Goal: Information Seeking & Learning: Learn about a topic

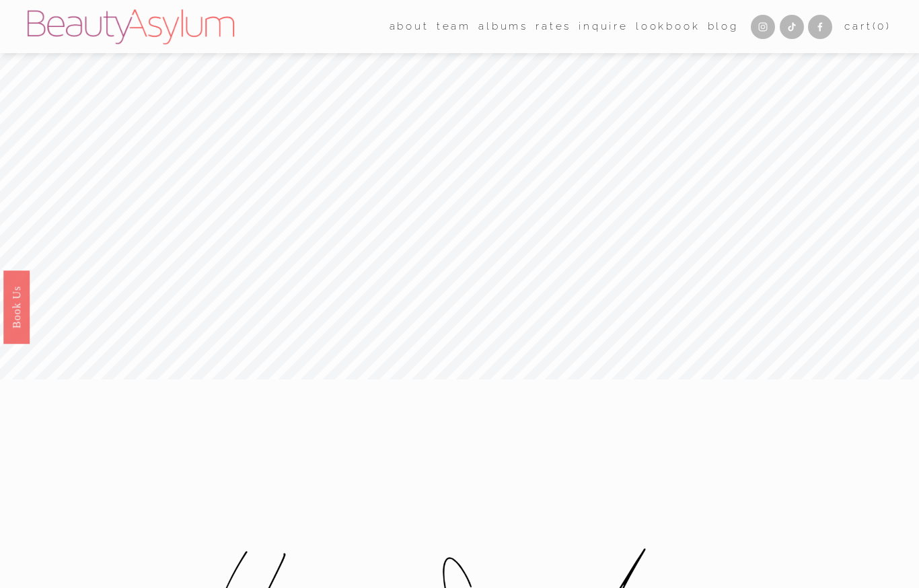
click at [553, 29] on link "Rates" at bounding box center [554, 26] width 36 height 21
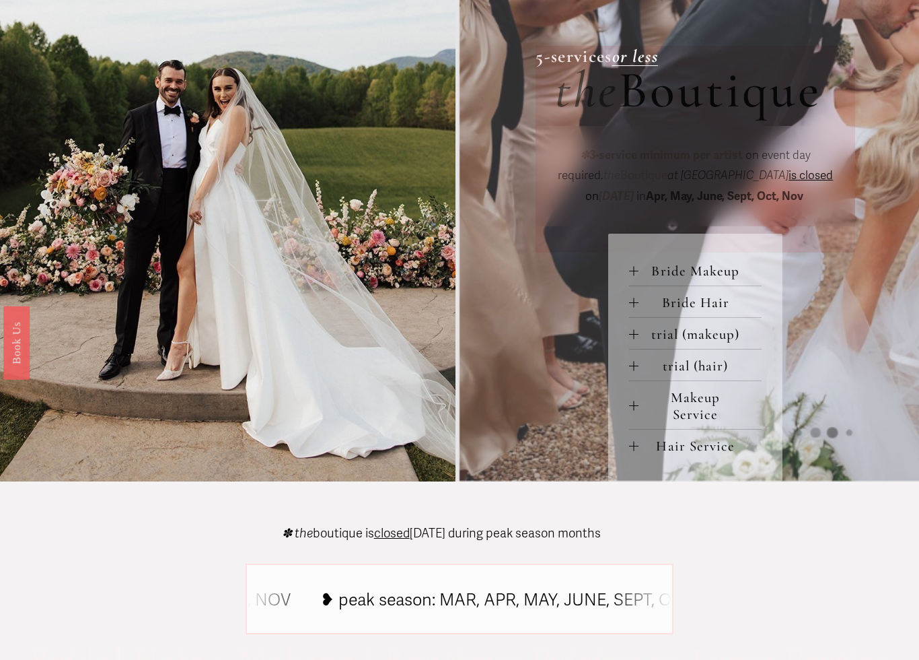
scroll to position [501, 0]
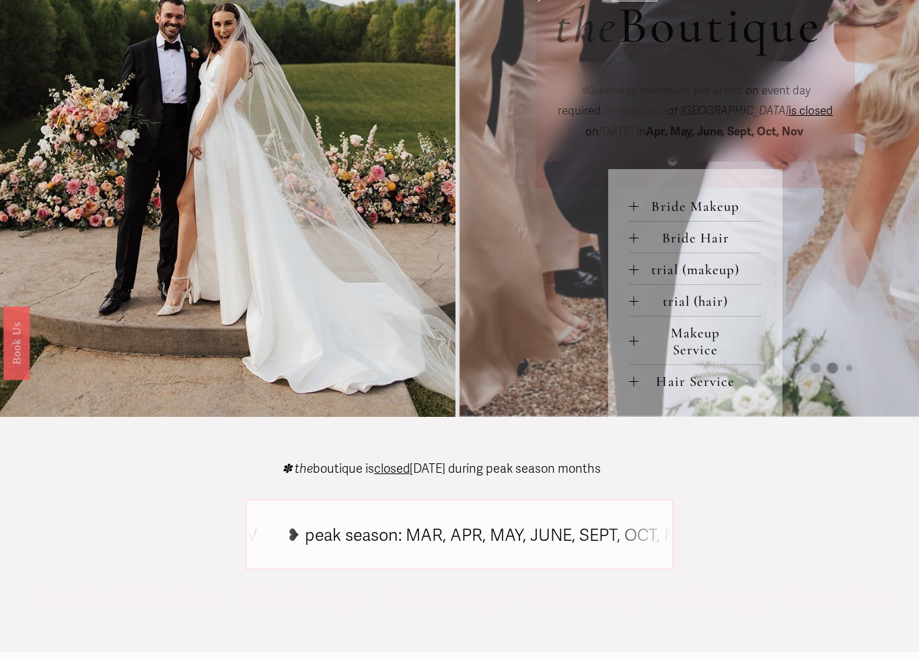
click at [640, 206] on span "Bride Makeup" at bounding box center [700, 206] width 123 height 17
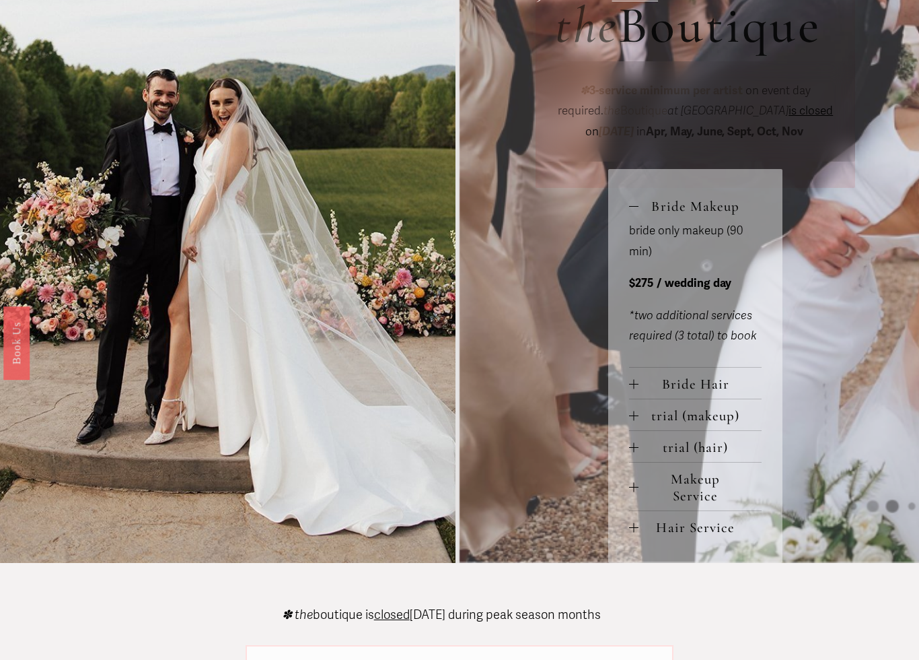
click at [637, 382] on div at bounding box center [633, 383] width 9 height 9
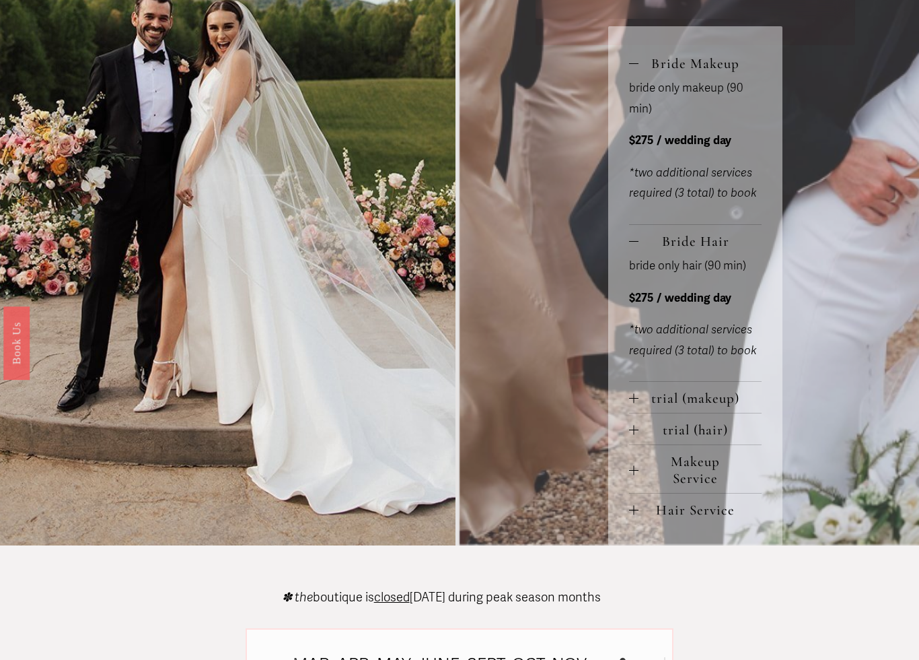
scroll to position [646, 0]
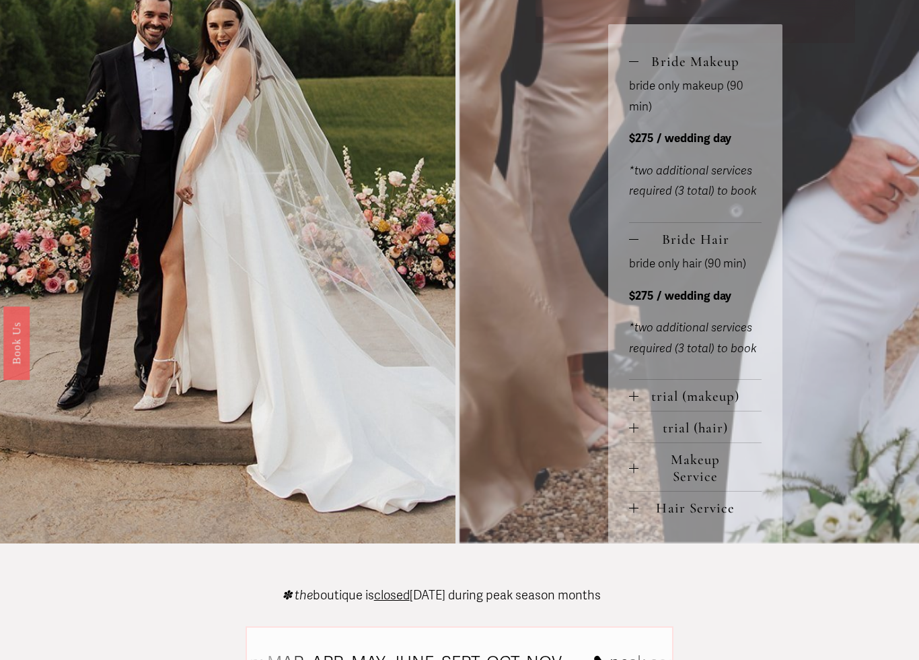
click at [637, 398] on div at bounding box center [633, 396] width 9 height 9
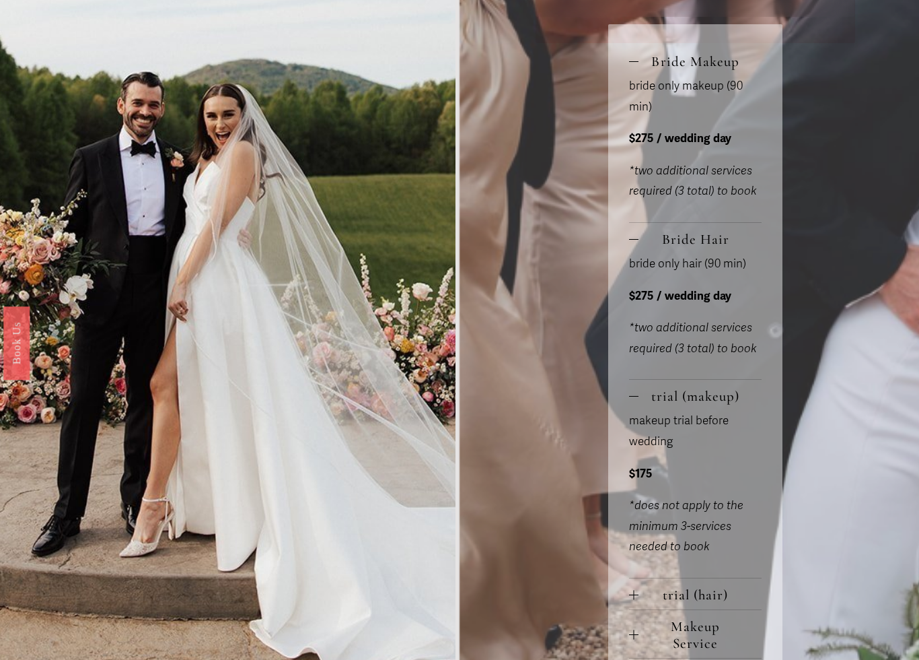
click at [637, 398] on div at bounding box center [633, 396] width 9 height 9
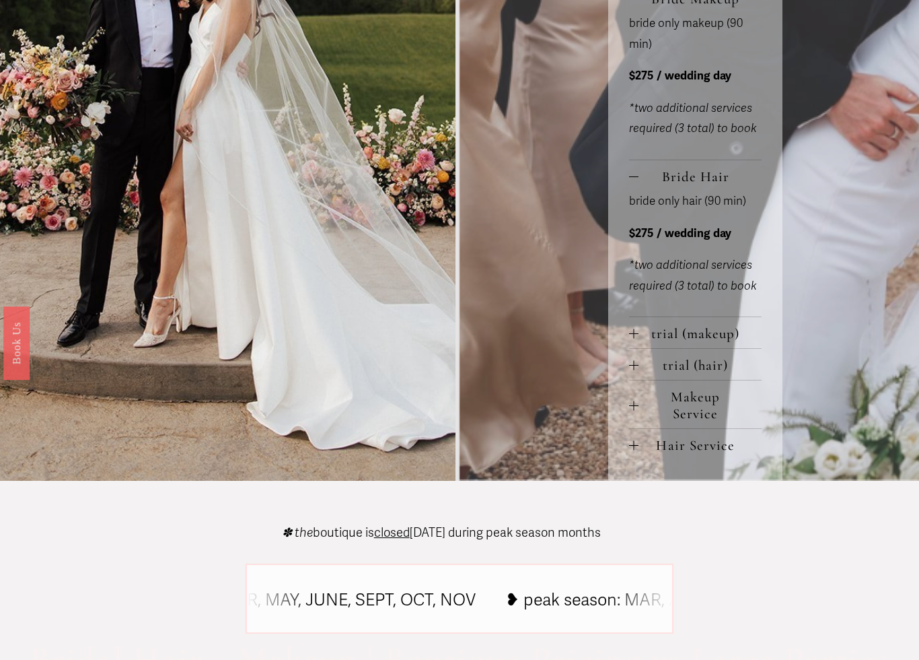
scroll to position [711, 0]
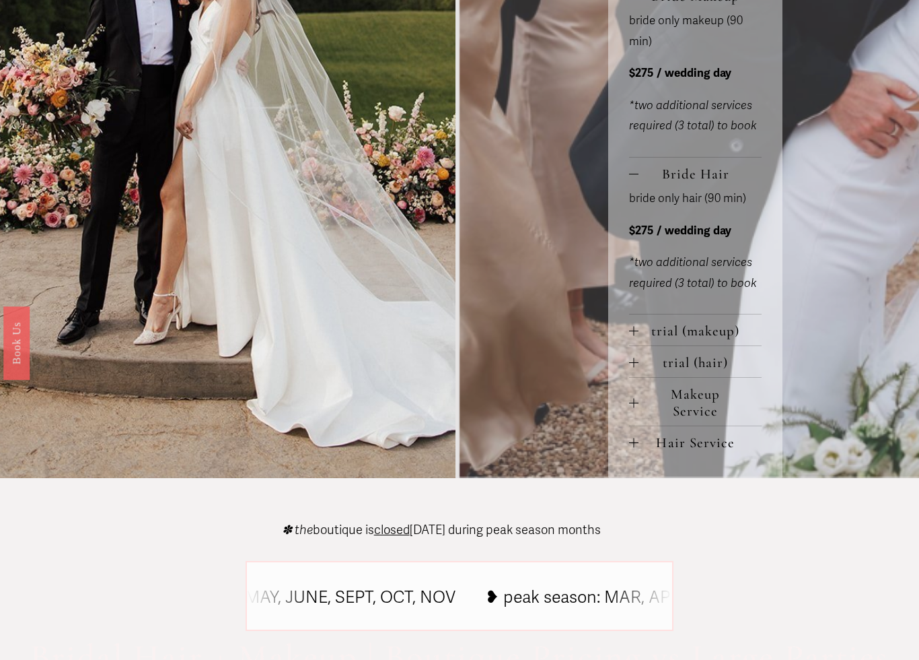
click at [639, 362] on div at bounding box center [633, 362] width 9 height 9
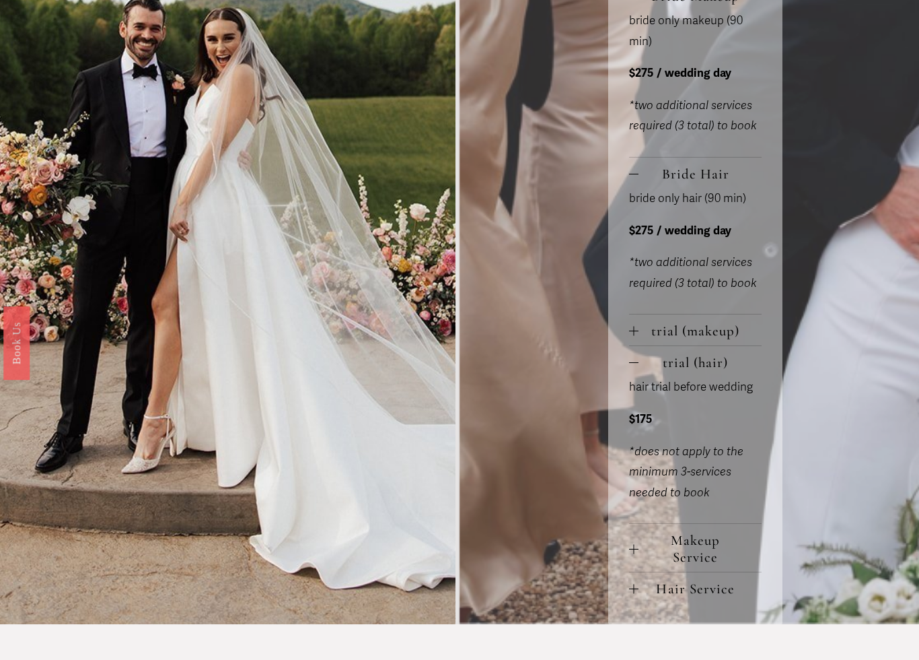
click at [639, 362] on div at bounding box center [633, 362] width 9 height 9
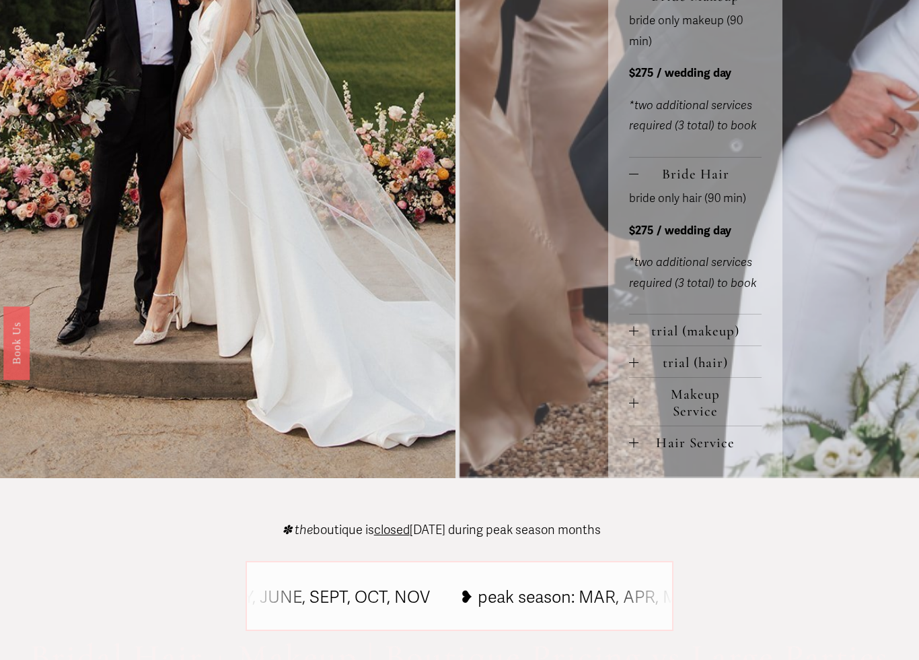
click at [635, 411] on button "Makeup Service" at bounding box center [695, 402] width 133 height 48
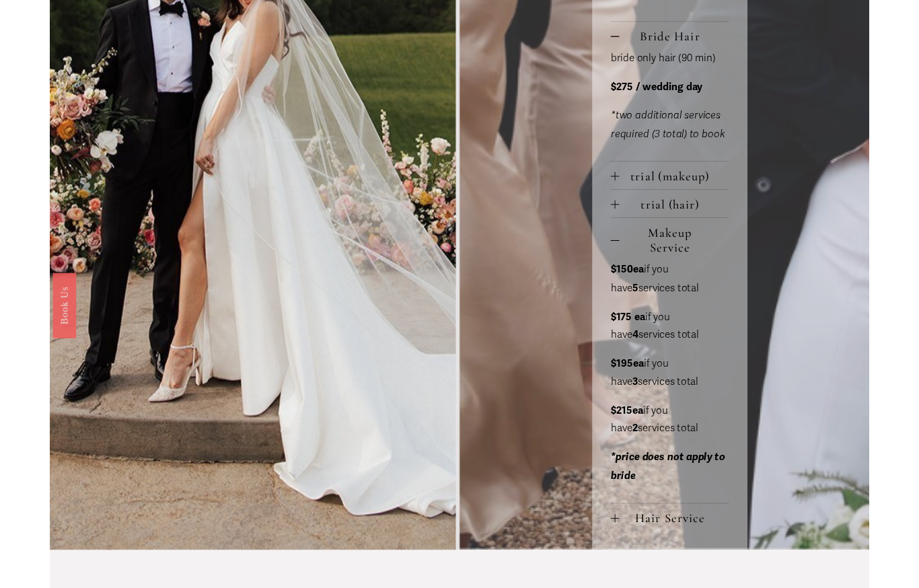
scroll to position [845, 0]
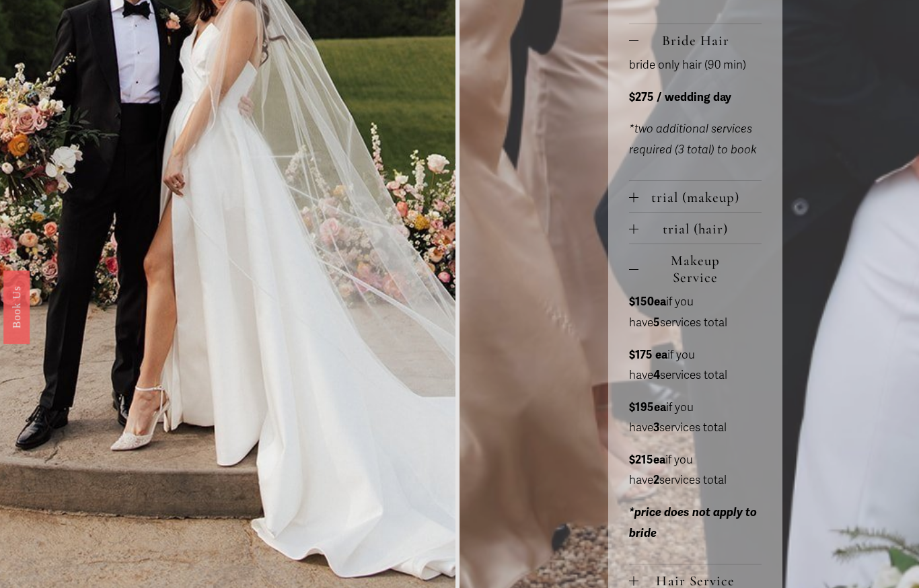
click at [633, 270] on div at bounding box center [633, 269] width 9 height 9
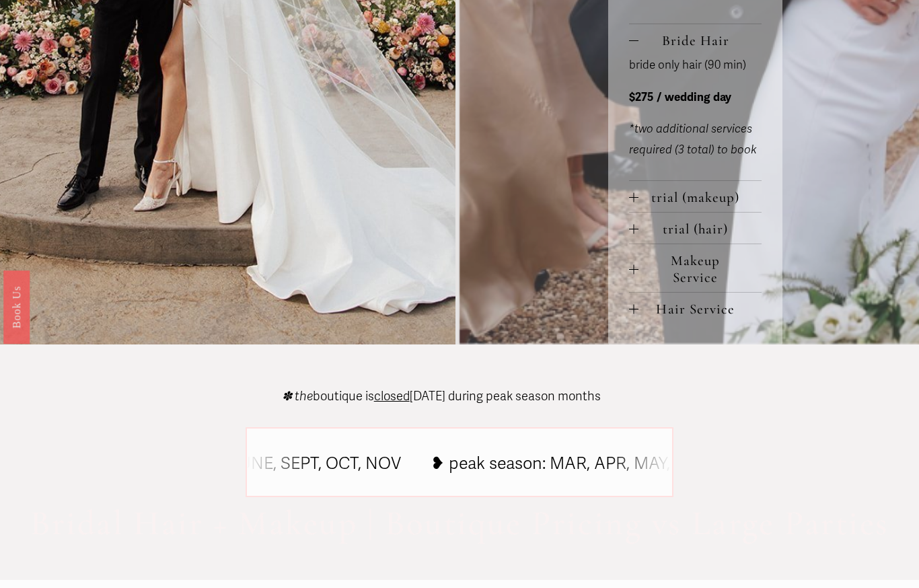
click at [634, 318] on button "Hair Service" at bounding box center [695, 308] width 133 height 31
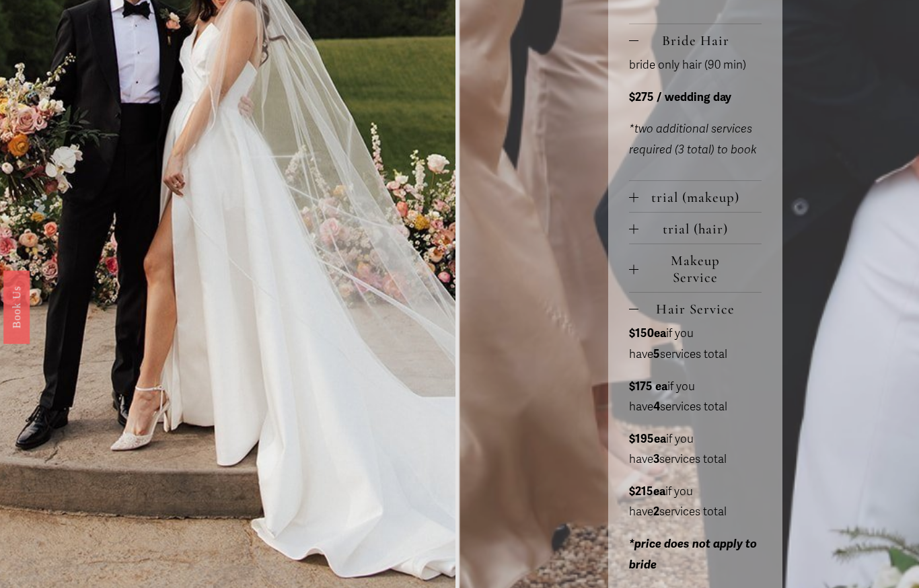
click at [634, 318] on button "Hair Service" at bounding box center [695, 308] width 133 height 31
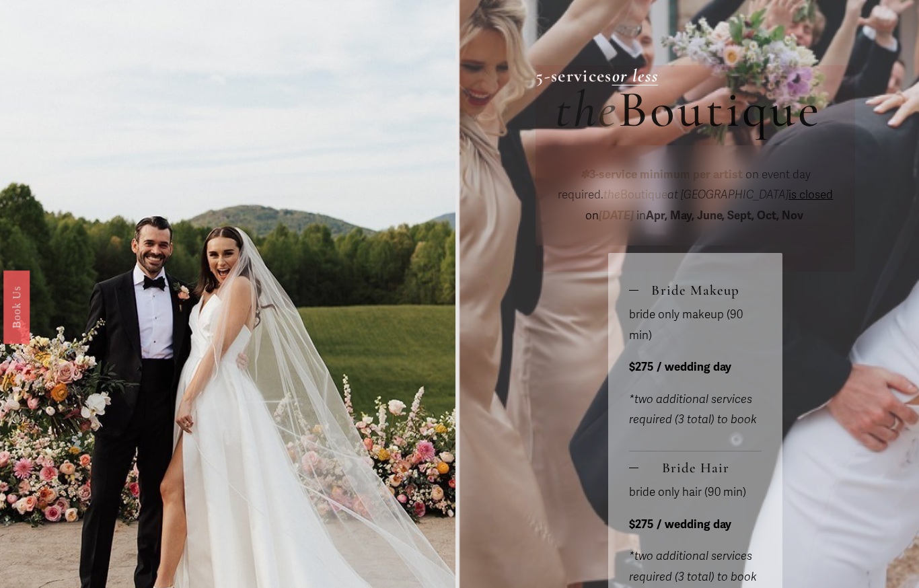
scroll to position [0, 0]
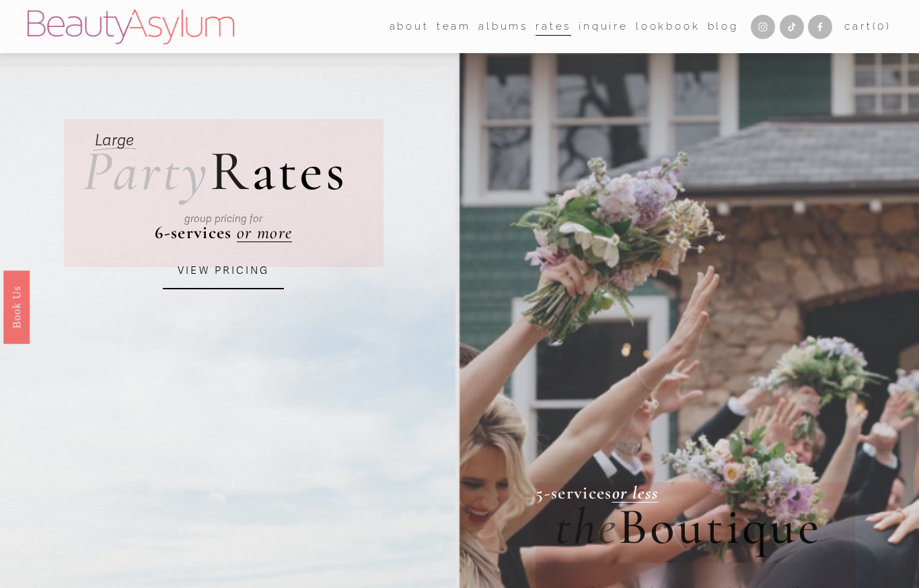
click at [446, 28] on span "team" at bounding box center [454, 26] width 34 height 19
click at [0, 0] on link "[GEOGRAPHIC_DATA]" at bounding box center [0, 0] width 0 height 0
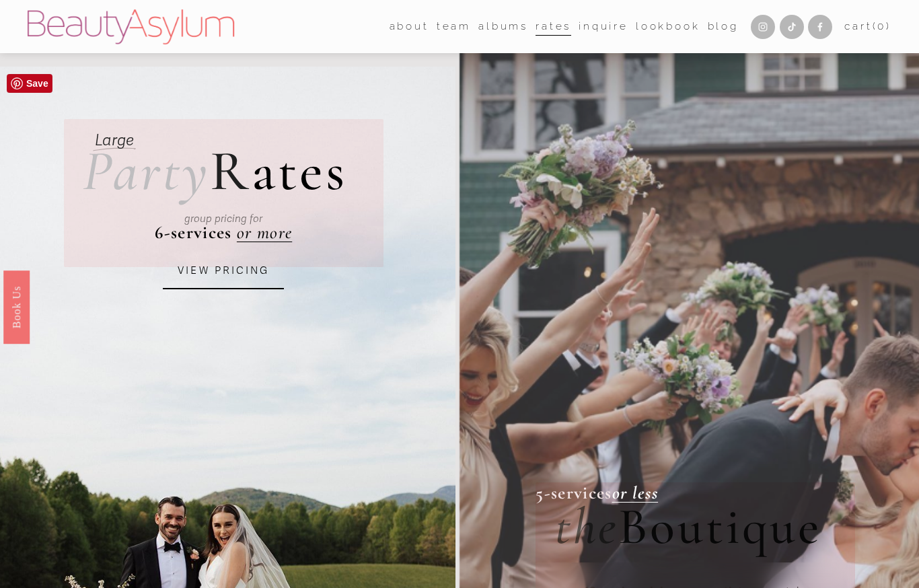
click at [209, 275] on link "VIEW PRICING" at bounding box center [223, 271] width 121 height 36
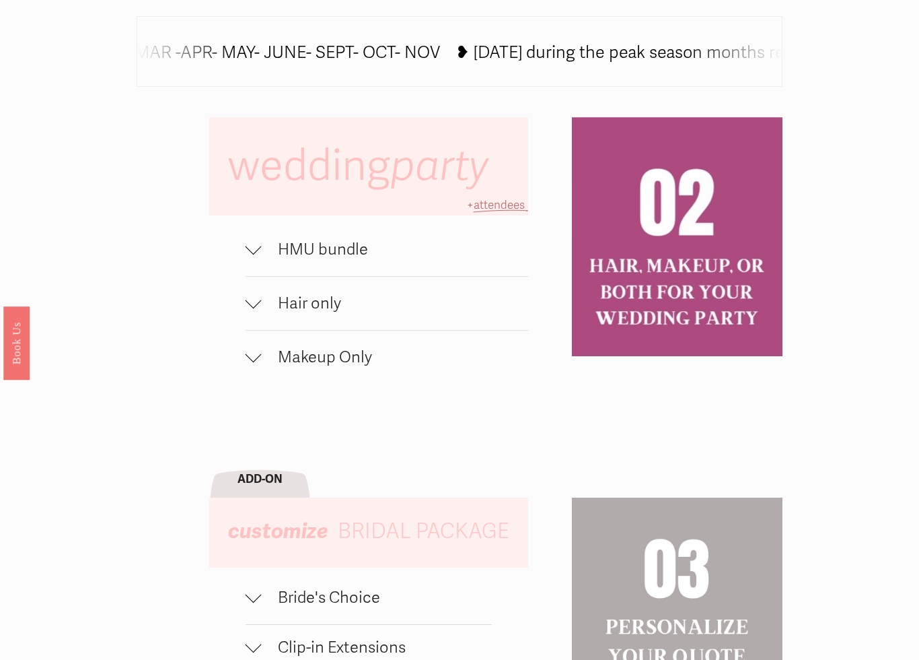
scroll to position [755, 0]
click at [247, 260] on button "HMU bundle" at bounding box center [387, 248] width 283 height 53
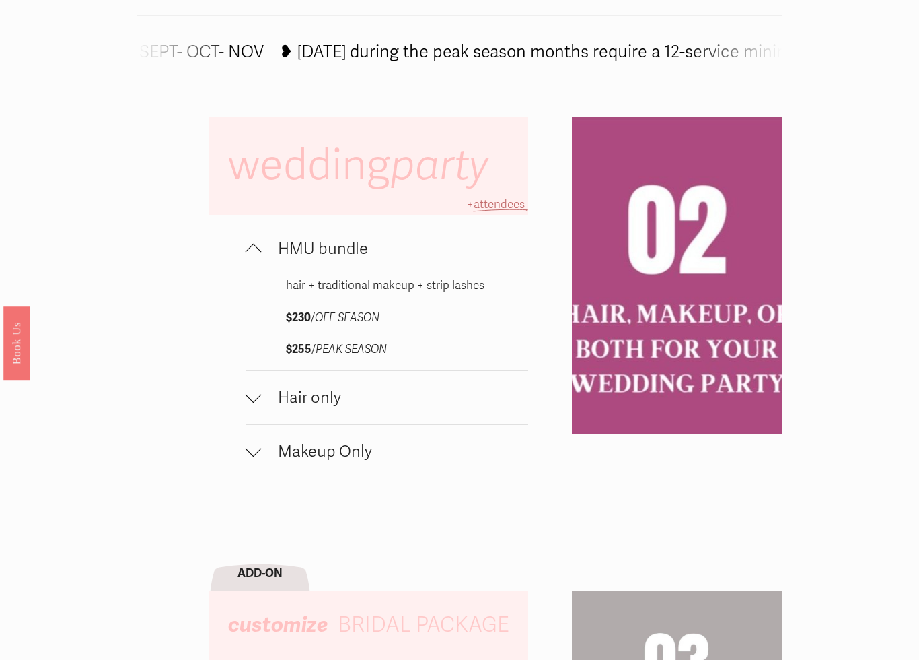
click at [248, 254] on div at bounding box center [254, 249] width 16 height 16
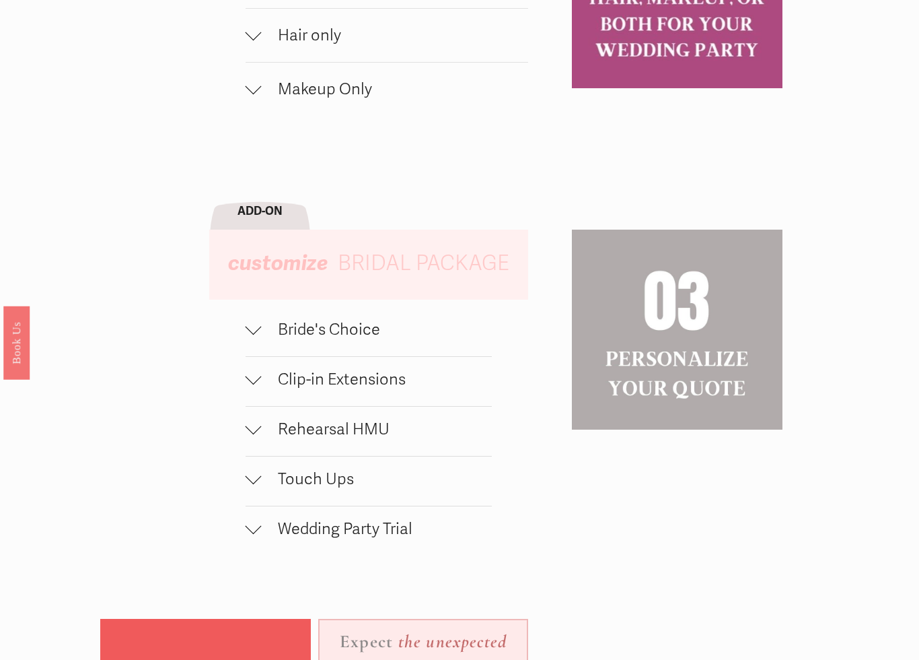
scroll to position [1035, 0]
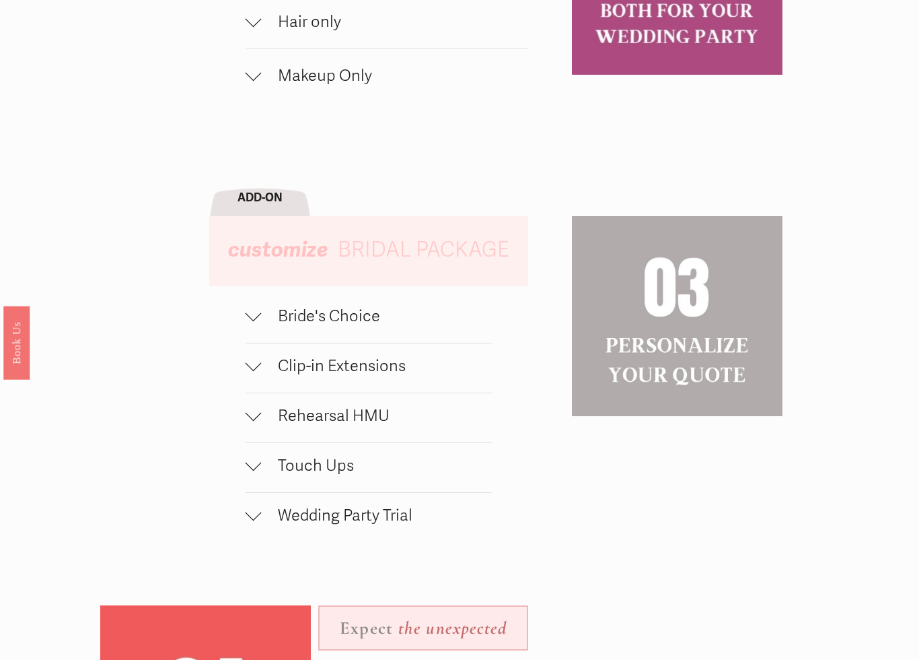
click at [243, 325] on div "wedding party HMU bundle hair + traditional makeup + strip lashes $230 / OFF SE…" at bounding box center [459, 373] width 919 height 1074
click at [249, 323] on div at bounding box center [254, 317] width 16 height 16
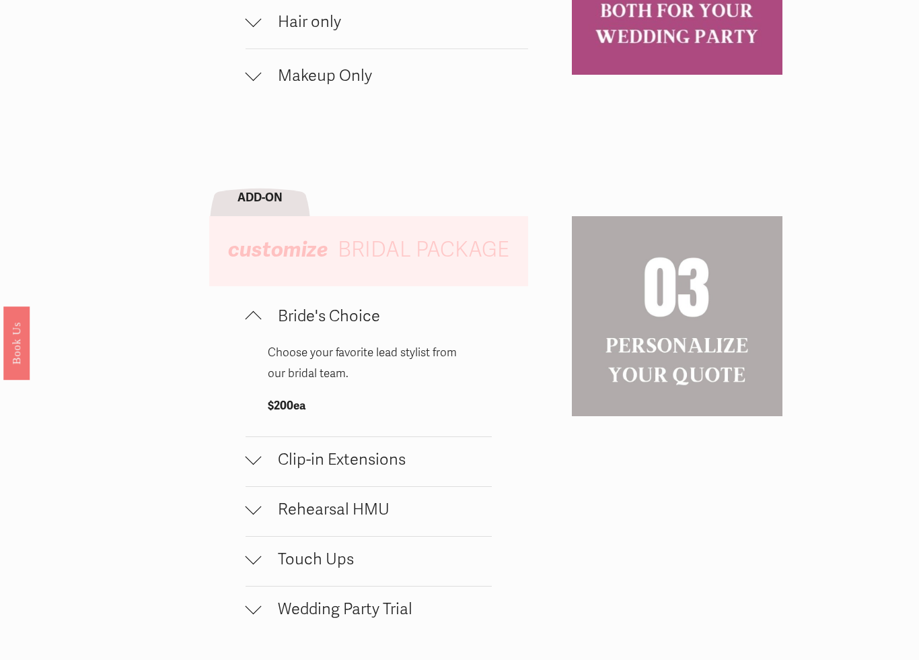
click at [252, 323] on div at bounding box center [254, 319] width 16 height 16
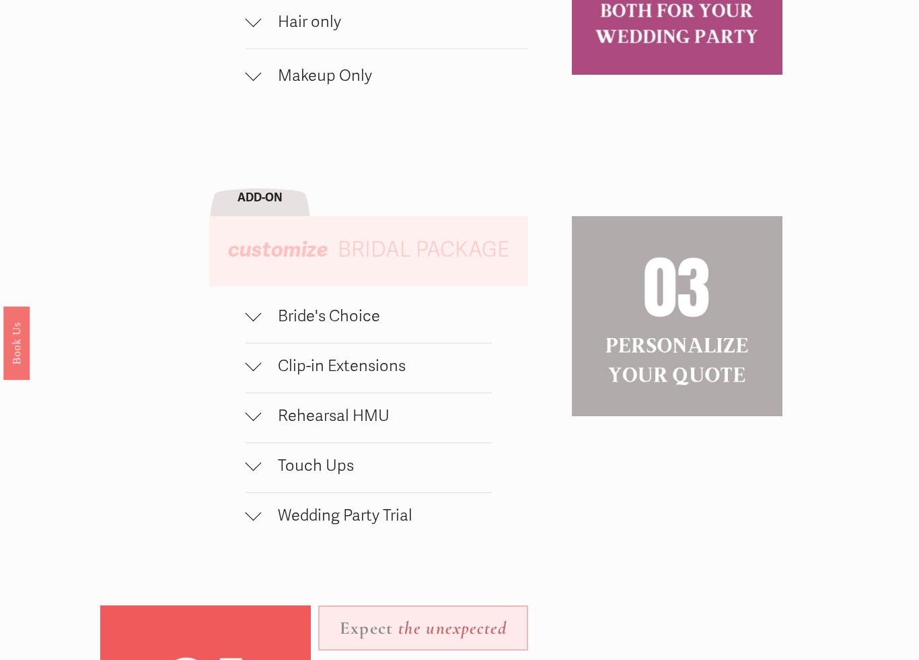
click at [252, 424] on div at bounding box center [254, 416] width 16 height 16
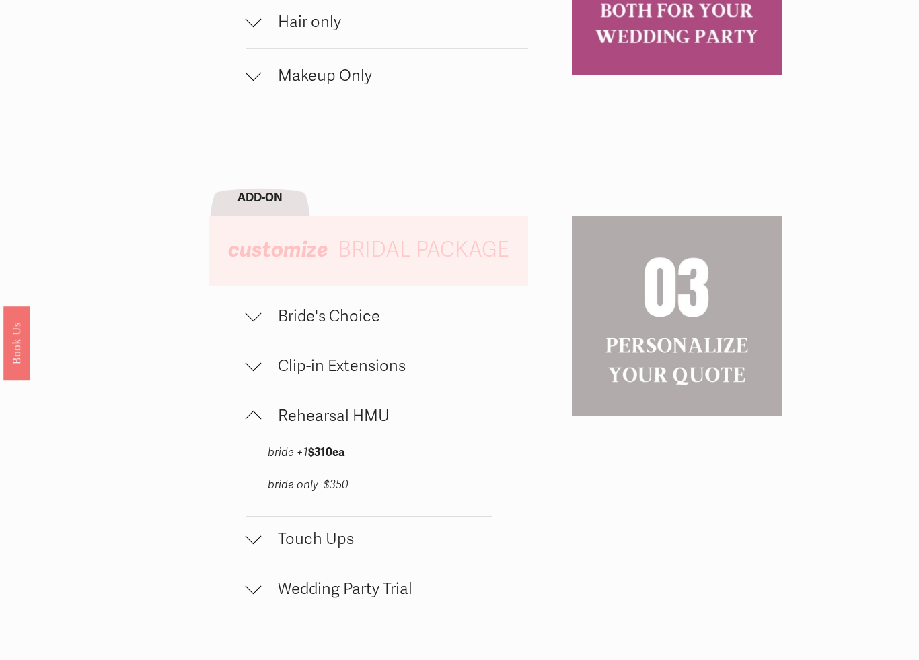
click at [252, 424] on div at bounding box center [254, 419] width 16 height 16
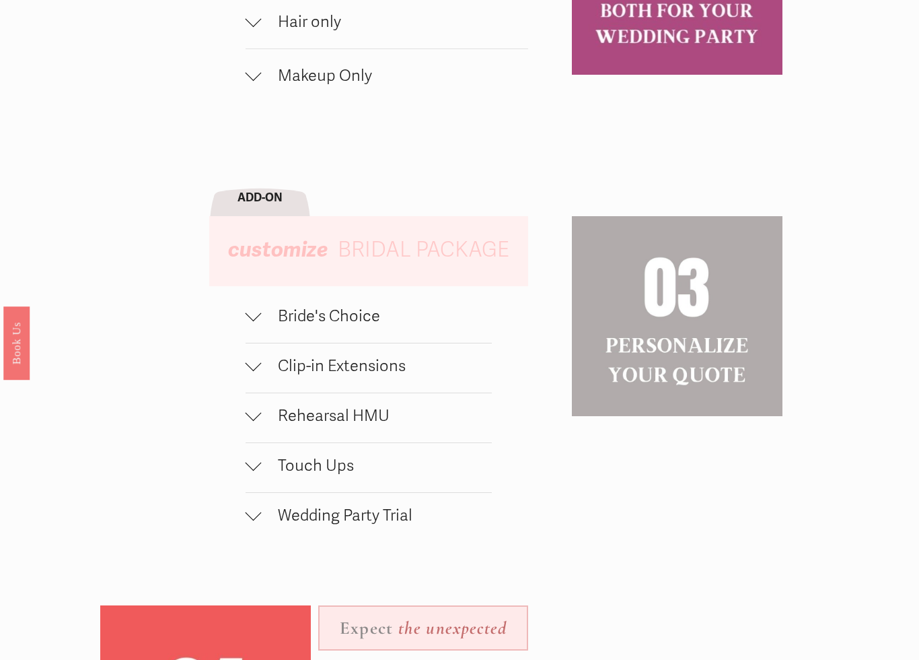
click at [252, 424] on div at bounding box center [254, 416] width 16 height 16
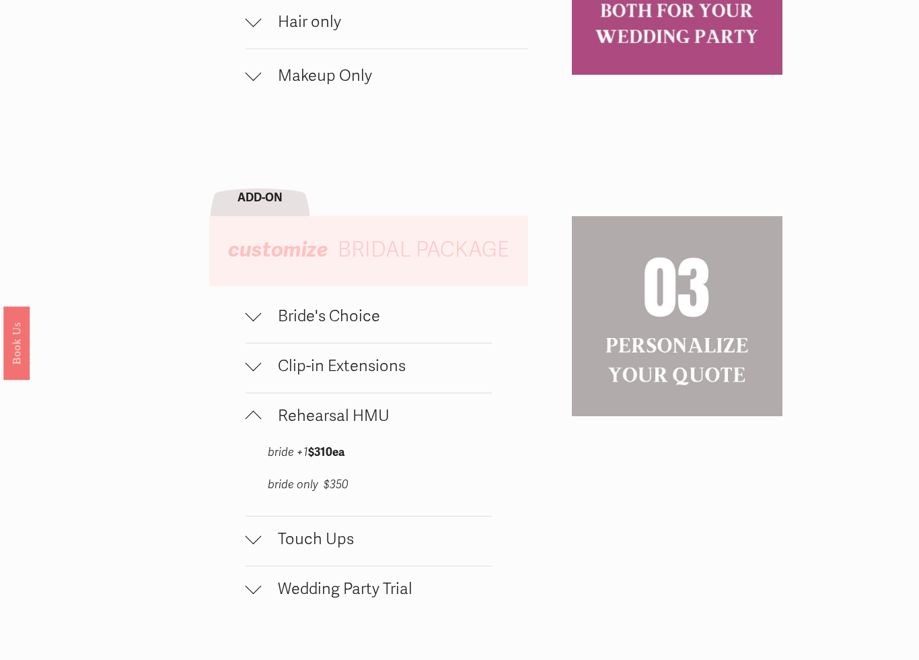
click at [252, 424] on div at bounding box center [254, 419] width 16 height 16
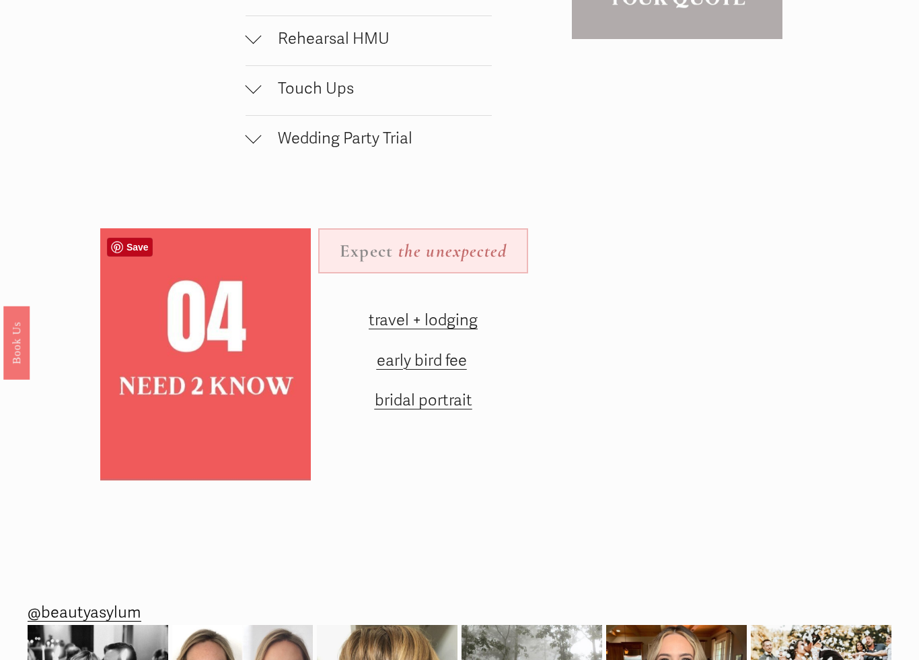
scroll to position [1413, 0]
click at [404, 330] on span "travel + lodging" at bounding box center [423, 320] width 109 height 20
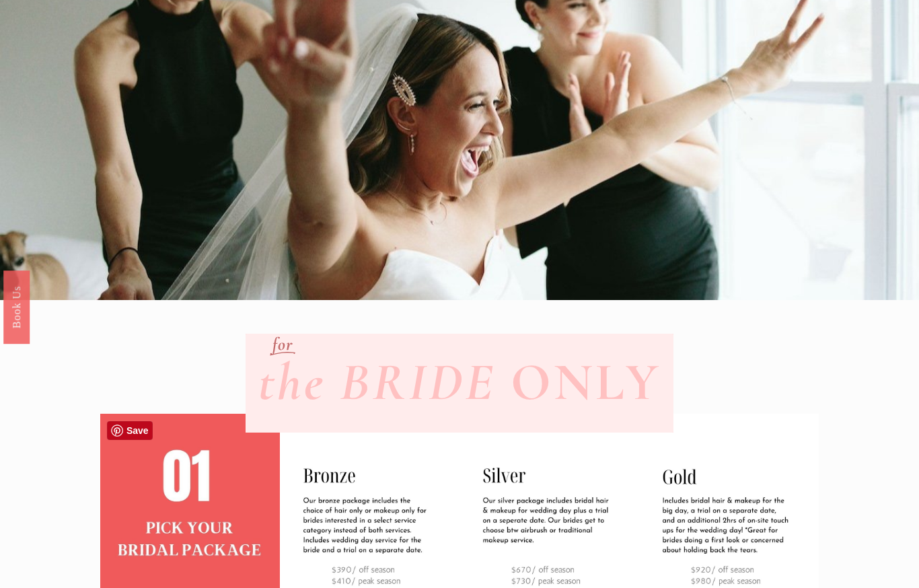
scroll to position [0, 0]
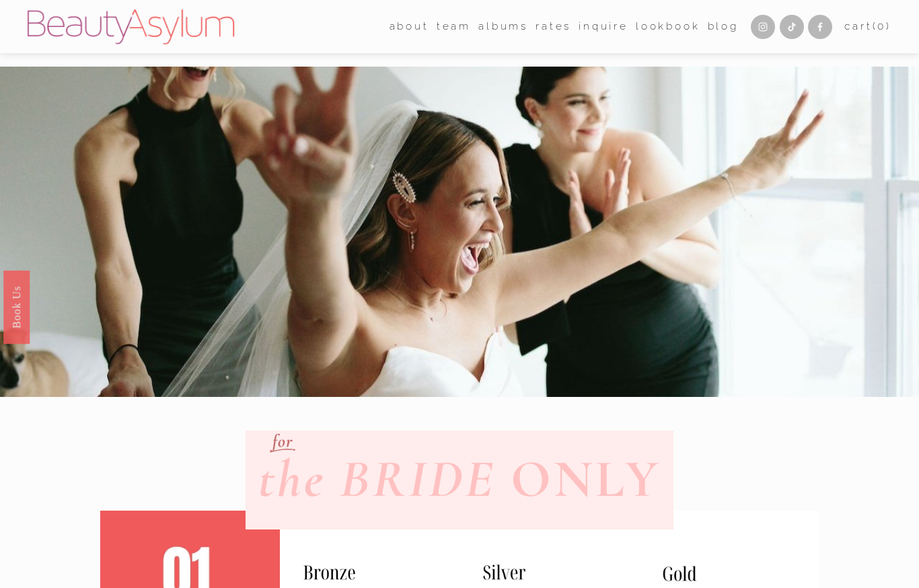
click at [0, 0] on link "Charlotte" at bounding box center [0, 0] width 0 height 0
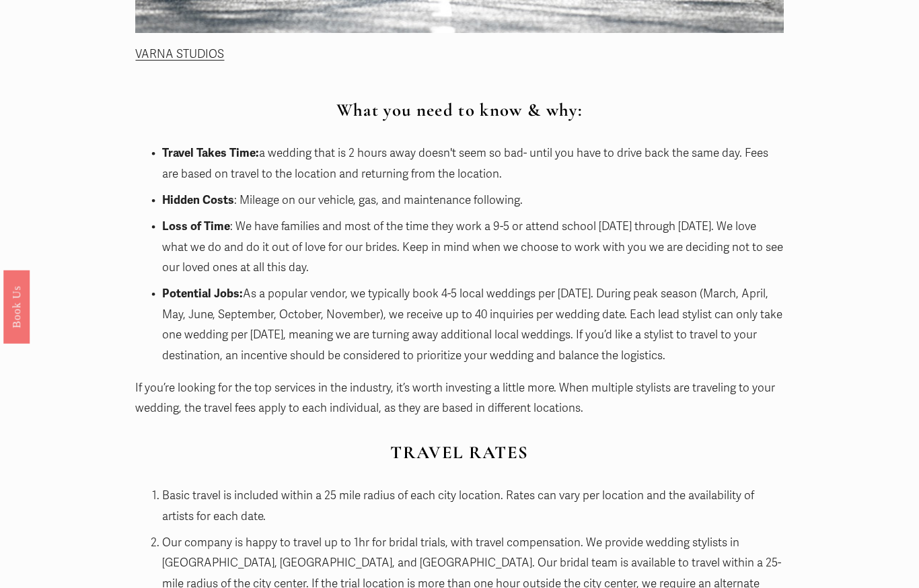
scroll to position [887, 0]
